Goal: Information Seeking & Learning: Learn about a topic

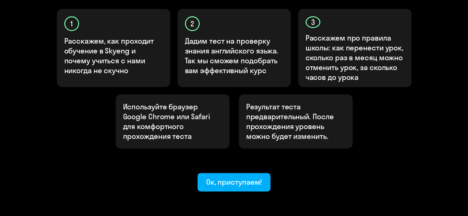
scroll to position [215, 0]
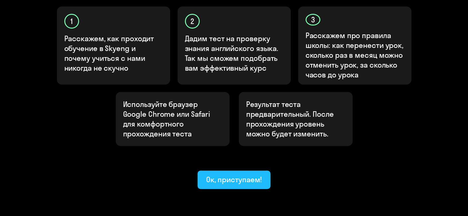
click at [245, 175] on div "Ок, приступаем!" at bounding box center [234, 180] width 56 height 10
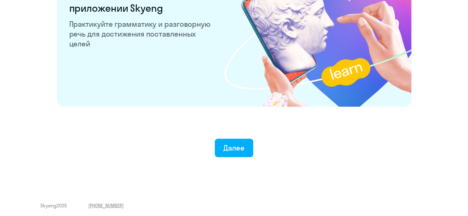
scroll to position [1209, 0]
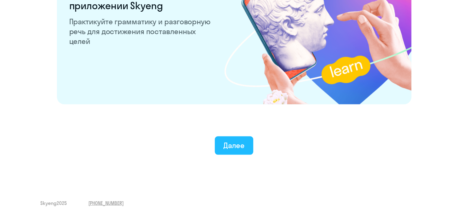
click at [249, 142] on button "Далее" at bounding box center [234, 145] width 38 height 18
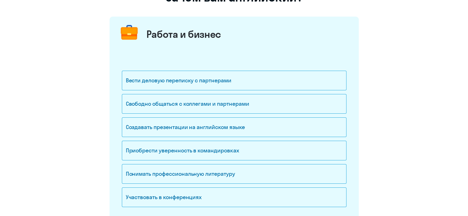
scroll to position [92, 0]
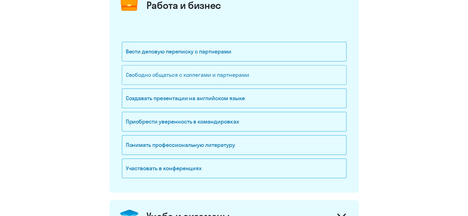
click at [299, 83] on div "Свободно общаться с коллегами и партнерами" at bounding box center [234, 75] width 224 height 20
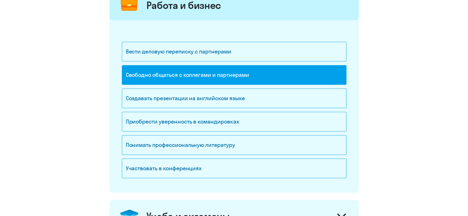
scroll to position [123, 0]
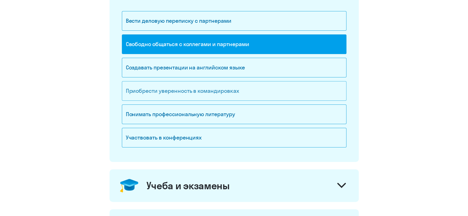
click at [291, 93] on div "Приобрести уверенность в командировках" at bounding box center [234, 91] width 224 height 20
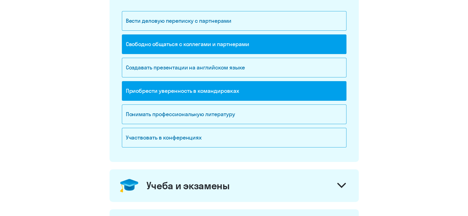
scroll to position [154, 0]
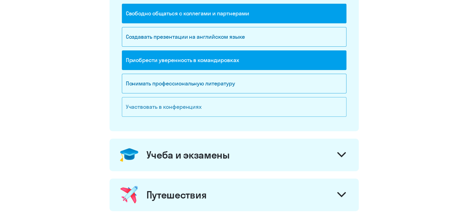
click at [279, 111] on div "Участвовать в конференциях" at bounding box center [234, 107] width 224 height 20
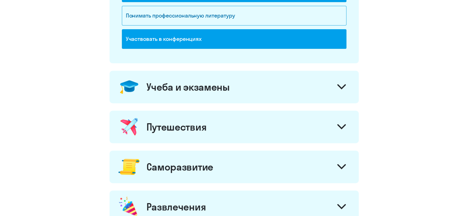
scroll to position [246, 0]
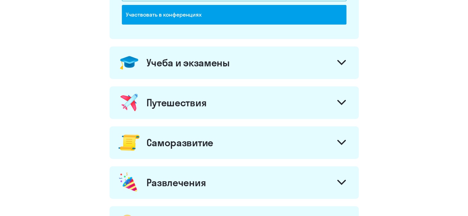
click at [342, 67] on div at bounding box center [341, 63] width 15 height 15
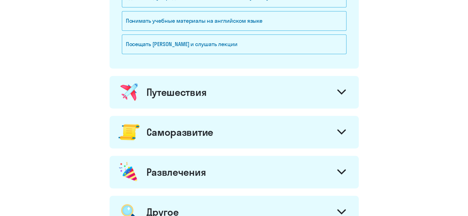
scroll to position [369, 0]
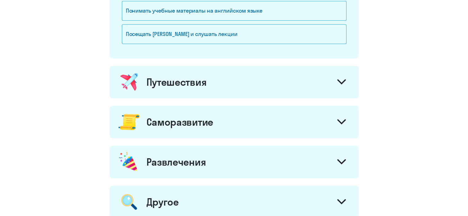
click at [342, 79] on icon at bounding box center [341, 81] width 9 height 5
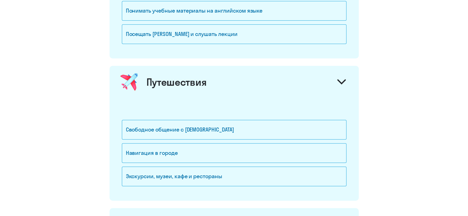
scroll to position [400, 0]
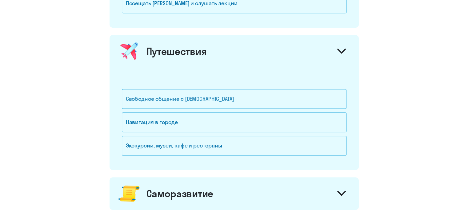
click at [306, 96] on div "Свободное общение с [DEMOGRAPHIC_DATA]" at bounding box center [234, 99] width 224 height 20
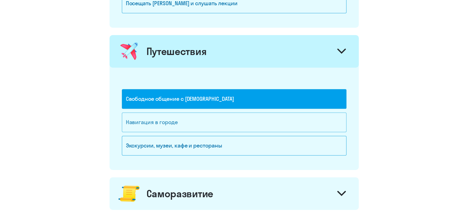
click at [303, 117] on div "Навигация в городе" at bounding box center [234, 123] width 224 height 20
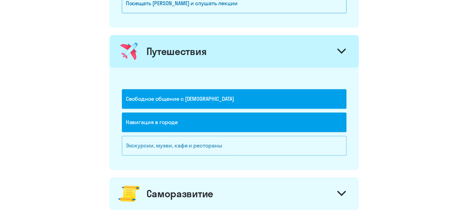
click at [303, 144] on div "Экскурсии, музеи, кафе и рестораны" at bounding box center [234, 146] width 224 height 20
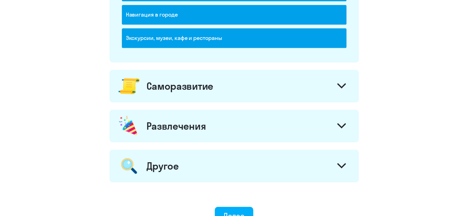
scroll to position [523, 0]
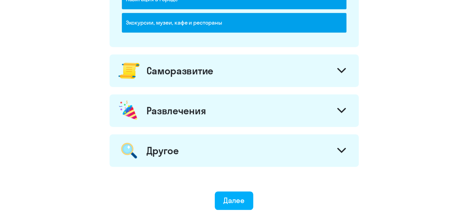
click at [339, 70] on icon at bounding box center [341, 70] width 9 height 5
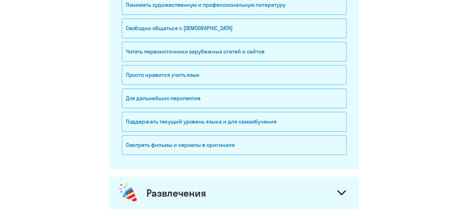
scroll to position [646, 0]
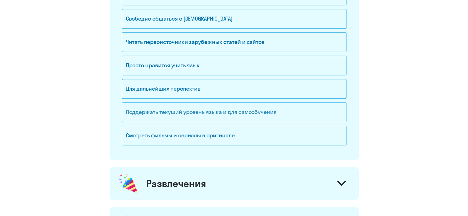
click at [310, 108] on div "Поддержать текущий уровень языка и для cамообучения" at bounding box center [234, 112] width 224 height 20
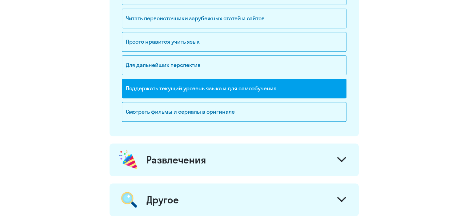
scroll to position [738, 0]
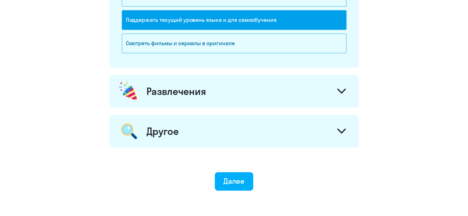
click at [335, 88] on div at bounding box center [341, 92] width 15 height 15
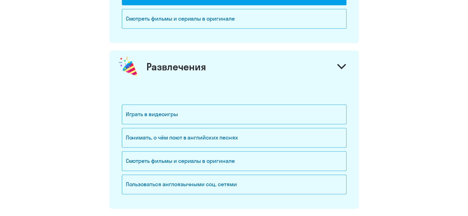
scroll to position [799, 0]
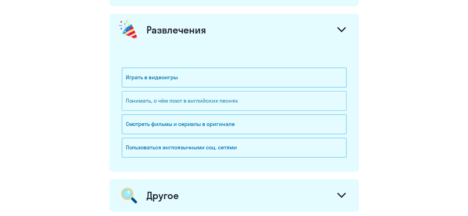
click at [301, 94] on div "Понимать, о чём поют в английских песнях" at bounding box center [234, 101] width 224 height 20
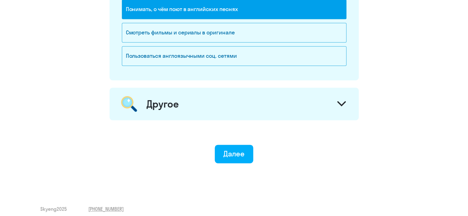
scroll to position [892, 0]
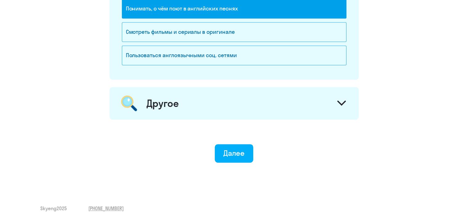
click at [344, 101] on icon at bounding box center [341, 103] width 7 height 4
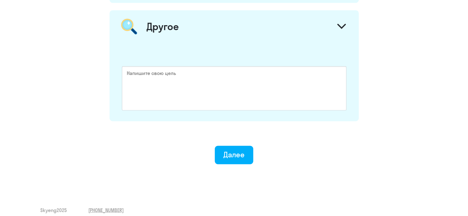
scroll to position [972, 0]
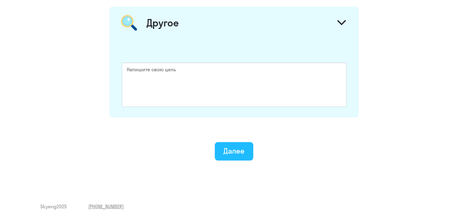
click at [244, 151] on div "Далее" at bounding box center [233, 151] width 21 height 10
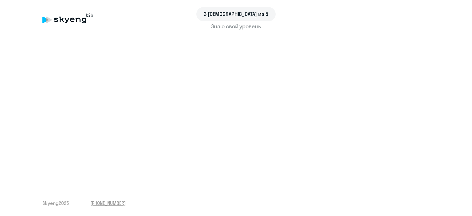
click at [242, 26] on div "Знаю свой уровень" at bounding box center [235, 26] width 387 height 8
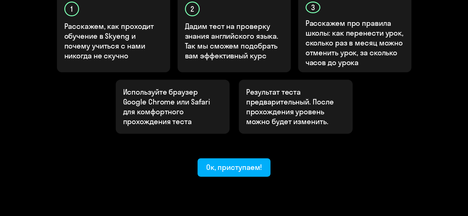
scroll to position [227, 0]
click at [221, 162] on div "Ок, приступаем!" at bounding box center [234, 167] width 56 height 10
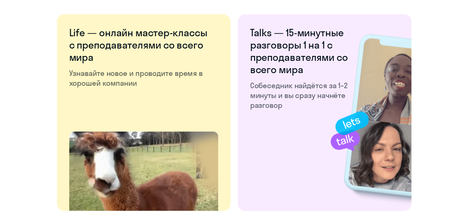
scroll to position [1168, 0]
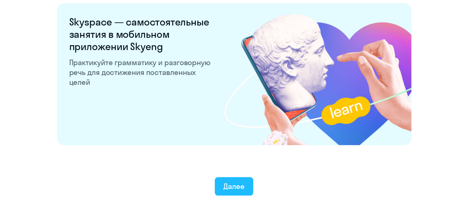
click at [235, 189] on div "Далее" at bounding box center [233, 186] width 21 height 10
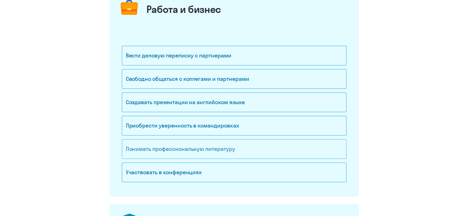
scroll to position [92, 0]
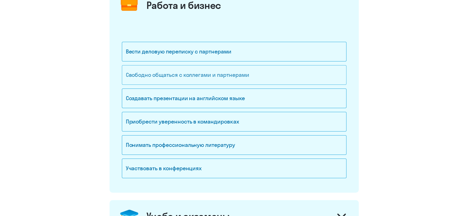
click at [247, 76] on div "Свободно общаться с коллегами и партнерами" at bounding box center [234, 75] width 224 height 20
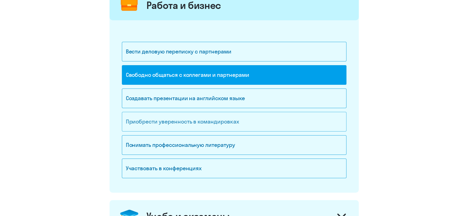
click at [251, 118] on div "Приобрести уверенность в командировках" at bounding box center [234, 122] width 224 height 20
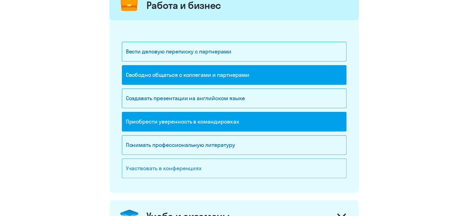
click at [247, 166] on div "Участвовать в конференциях" at bounding box center [234, 169] width 224 height 20
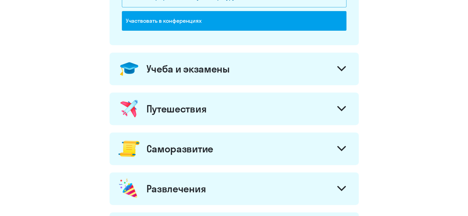
scroll to position [246, 0]
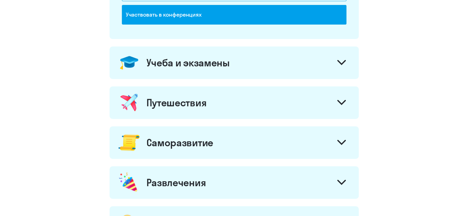
click at [324, 65] on div "Учеба и экзамены" at bounding box center [233, 62] width 249 height 33
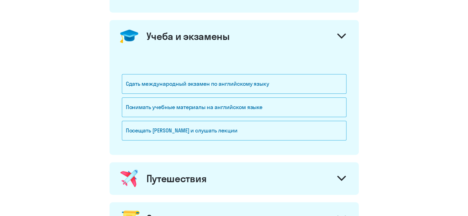
scroll to position [369, 0]
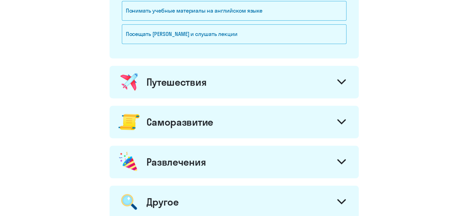
click at [340, 81] on icon at bounding box center [341, 82] width 7 height 4
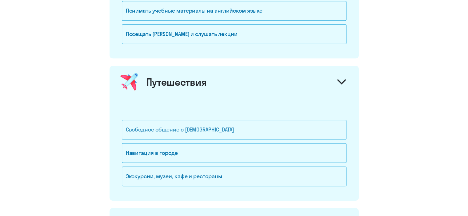
click at [257, 131] on div "Свободное общение с [DEMOGRAPHIC_DATA]" at bounding box center [234, 130] width 224 height 20
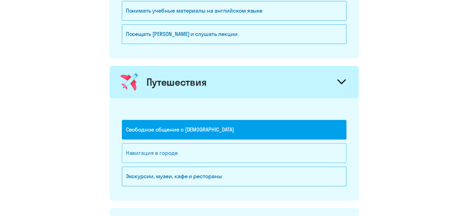
click at [252, 151] on div "Навигация в городе" at bounding box center [234, 153] width 224 height 20
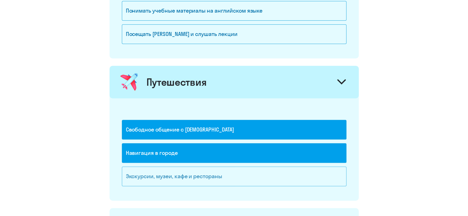
click at [253, 176] on div "Экскурсии, музеи, кафе и рестораны" at bounding box center [234, 177] width 224 height 20
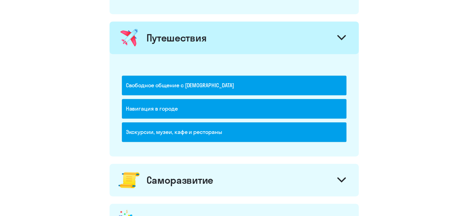
scroll to position [492, 0]
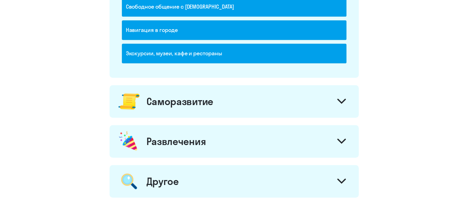
click at [313, 102] on div "Саморазвитие" at bounding box center [233, 101] width 249 height 33
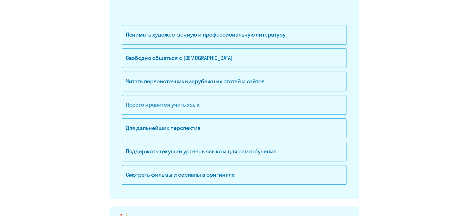
scroll to position [615, 0]
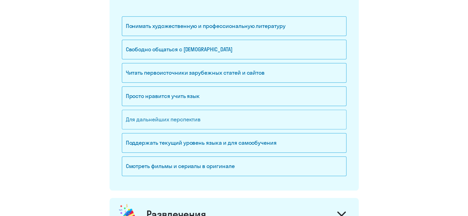
click at [277, 115] on div "Для дальнейших перспектив" at bounding box center [234, 120] width 224 height 20
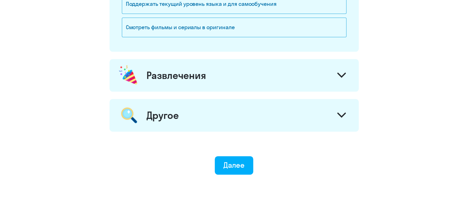
scroll to position [769, 0]
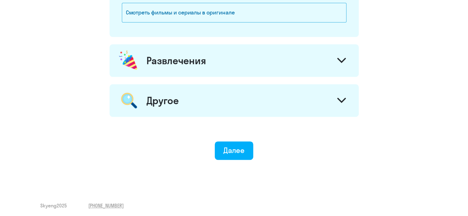
click at [327, 55] on div "Развлечения" at bounding box center [233, 60] width 249 height 33
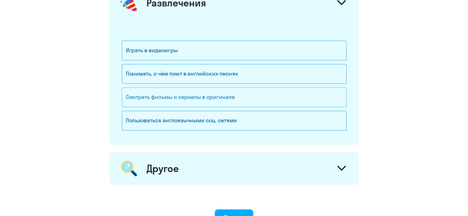
scroll to position [830, 0]
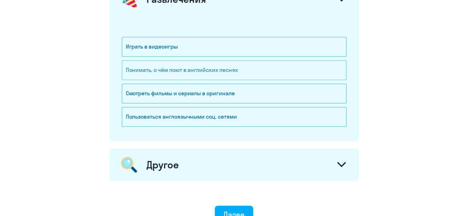
click at [243, 72] on div "Понимать, о чём поют в английских песнях" at bounding box center [234, 70] width 224 height 20
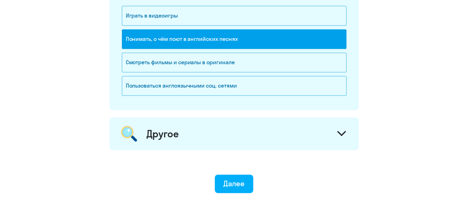
scroll to position [894, 0]
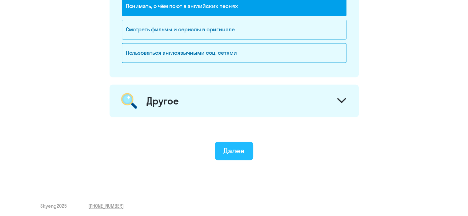
click at [246, 148] on button "Далее" at bounding box center [234, 151] width 38 height 18
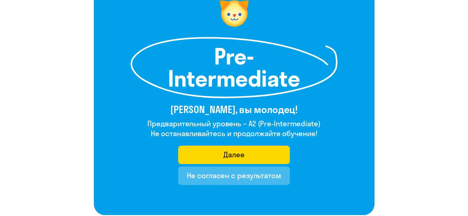
scroll to position [61, 0]
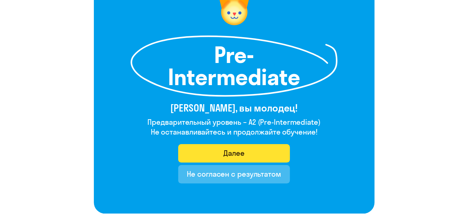
click at [239, 156] on div "Далее" at bounding box center [233, 153] width 21 height 10
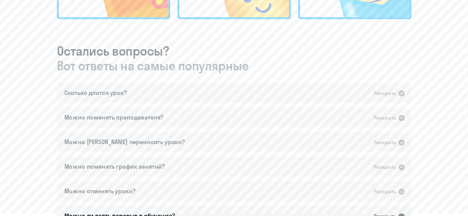
scroll to position [307, 0]
click at [400, 92] on icon at bounding box center [401, 93] width 6 height 6
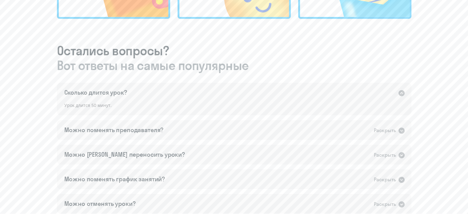
scroll to position [338, 0]
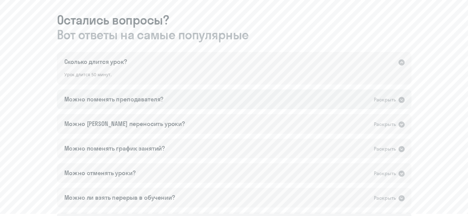
click at [403, 97] on icon at bounding box center [400, 99] width 7 height 7
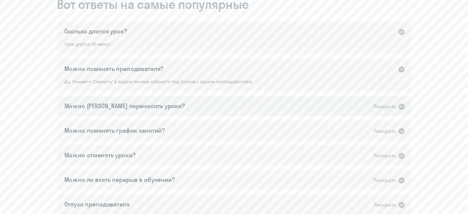
scroll to position [369, 0]
click at [401, 105] on icon at bounding box center [401, 106] width 6 height 6
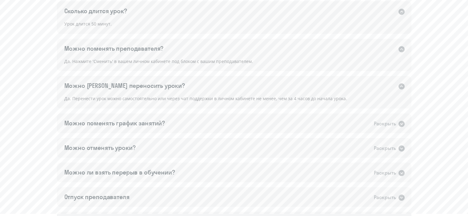
scroll to position [400, 0]
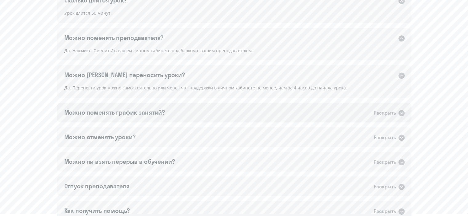
click at [399, 113] on icon at bounding box center [401, 113] width 6 height 6
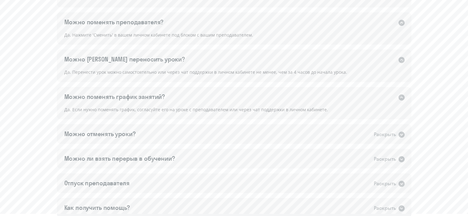
scroll to position [430, 0]
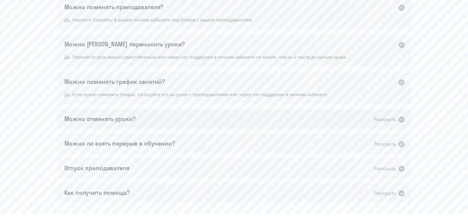
click at [401, 119] on icon at bounding box center [401, 120] width 6 height 6
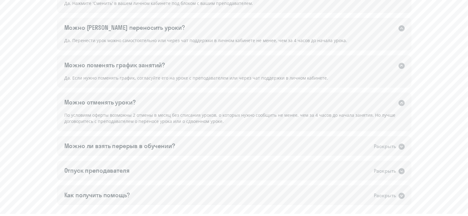
scroll to position [461, 0]
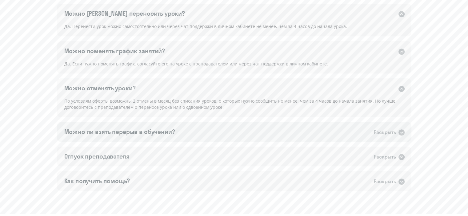
click at [403, 131] on icon at bounding box center [401, 132] width 6 height 6
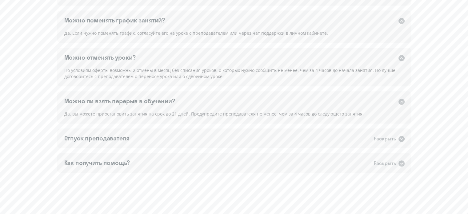
scroll to position [510, 0]
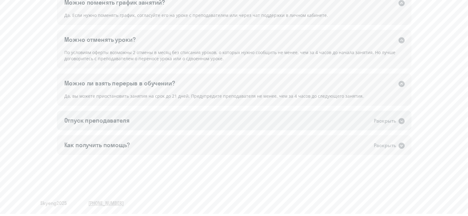
click at [404, 121] on icon at bounding box center [401, 121] width 6 height 6
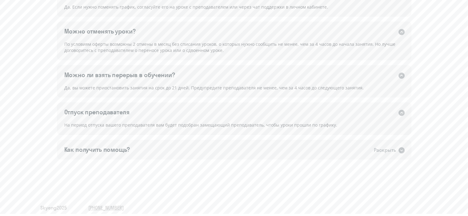
scroll to position [523, 0]
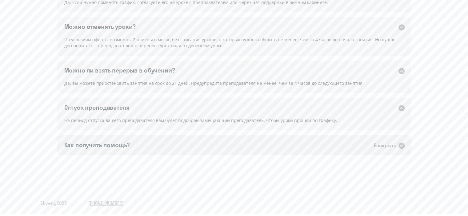
click at [399, 147] on icon at bounding box center [401, 146] width 6 height 6
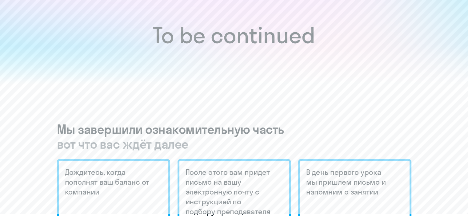
scroll to position [0, 0]
